Goal: Task Accomplishment & Management: Manage account settings

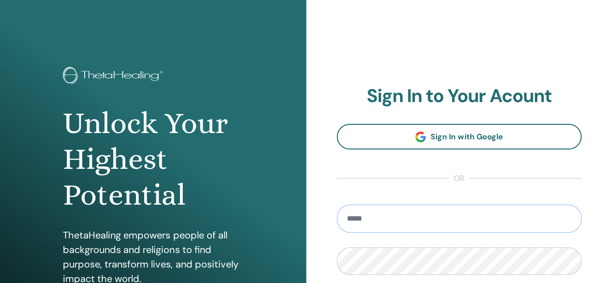
click at [358, 226] on input "email" at bounding box center [459, 219] width 245 height 28
type input "**********"
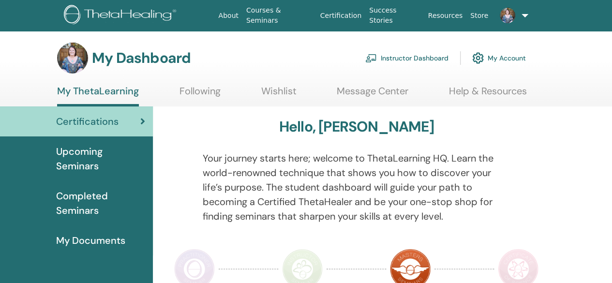
click at [409, 47] on link "Instructor Dashboard" at bounding box center [406, 57] width 83 height 21
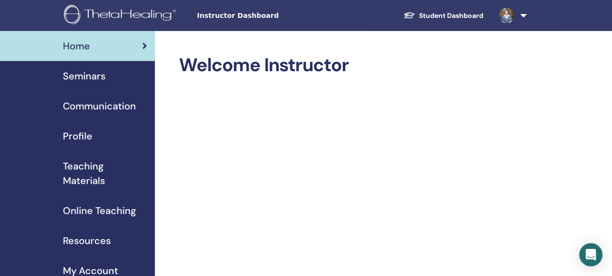
click at [73, 51] on span "Home" at bounding box center [76, 46] width 27 height 15
click at [509, 16] on img at bounding box center [506, 15] width 15 height 15
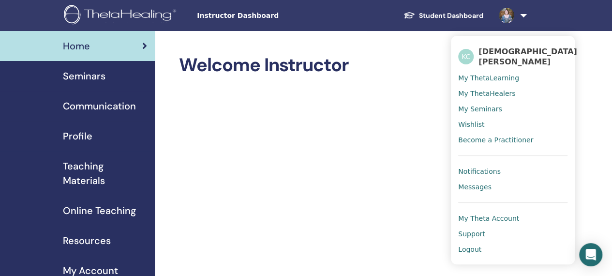
click at [469, 245] on span "Logout" at bounding box center [469, 249] width 23 height 9
